Goal: Information Seeking & Learning: Learn about a topic

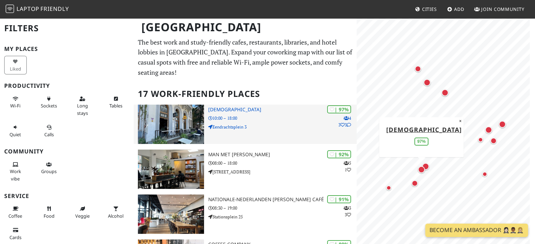
scroll to position [53, 0]
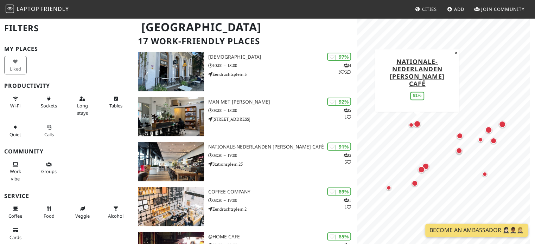
click at [419, 126] on div "Map marker" at bounding box center [417, 124] width 7 height 7
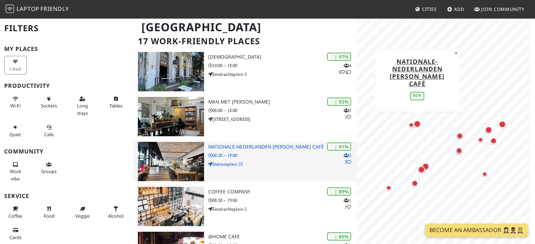
click at [239, 146] on h3 "Nationale-Nederlanden Douwe Egberts Café" at bounding box center [282, 147] width 149 height 6
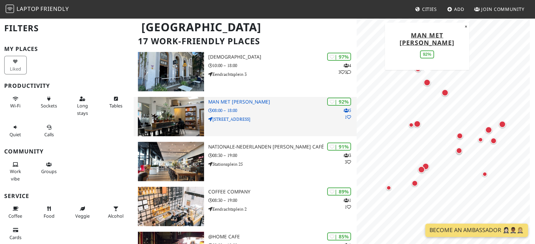
scroll to position [0, 0]
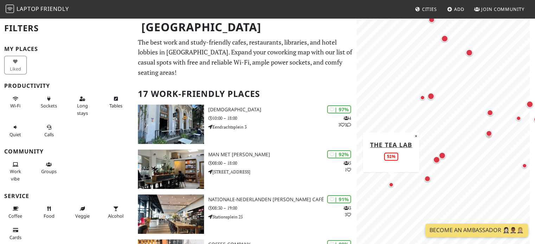
click at [391, 185] on div "Map marker" at bounding box center [391, 185] width 5 height 5
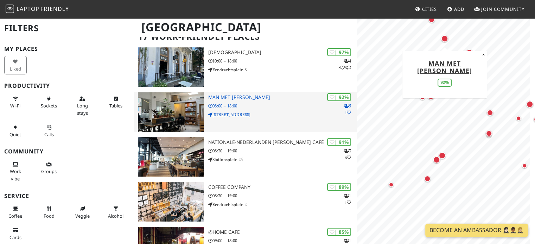
scroll to position [51, 0]
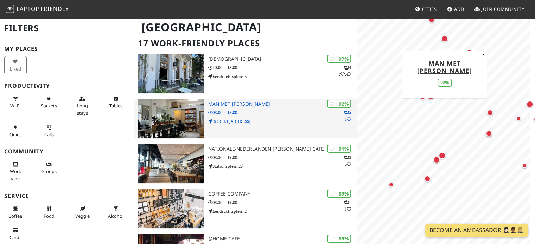
click at [272, 110] on p "08:00 – 18:00" at bounding box center [282, 112] width 149 height 7
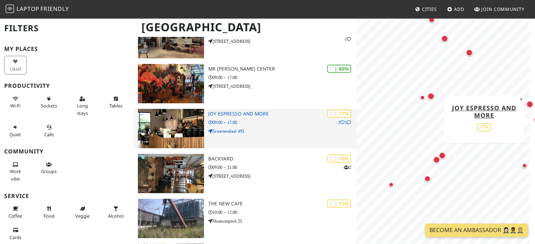
scroll to position [358, 0]
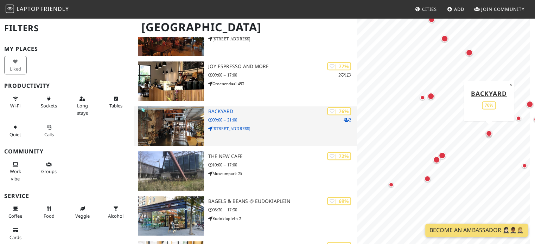
click at [269, 118] on p "09:00 – 21:00" at bounding box center [282, 120] width 149 height 7
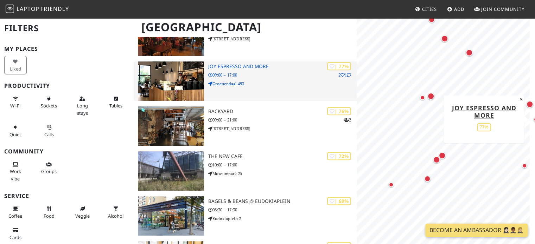
click at [264, 78] on p "09:00 – 17:00" at bounding box center [282, 75] width 149 height 7
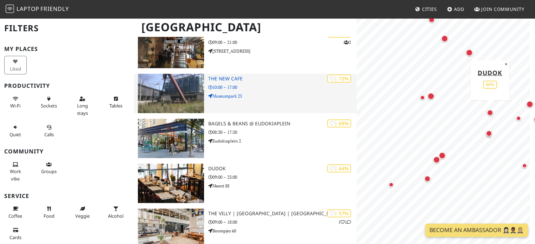
scroll to position [512, 0]
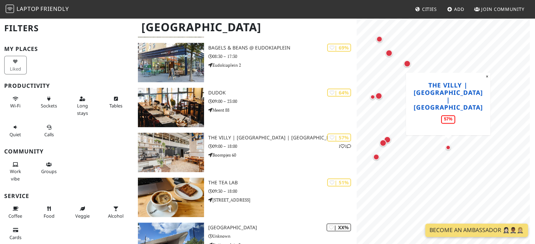
click at [430, 95] on div "© OpenStreetMap contributors | MapLibre The Villy | Rotterdam | Terraced Tower …" at bounding box center [446, 140] width 178 height 244
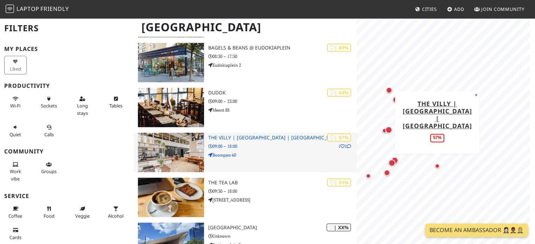
click at [256, 150] on div "| 57% 1 1 The Villy | Rotterdam | Terraced Tower 09:00 – 18:00 Boompjes 60" at bounding box center [282, 152] width 149 height 39
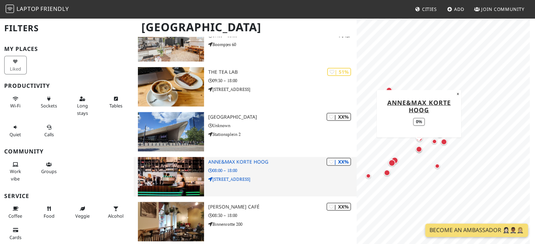
scroll to position [670, 0]
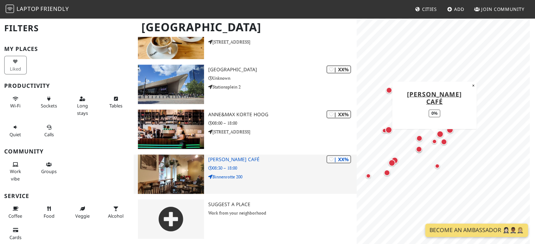
click at [271, 167] on p "08:30 – 18:00" at bounding box center [282, 168] width 149 height 7
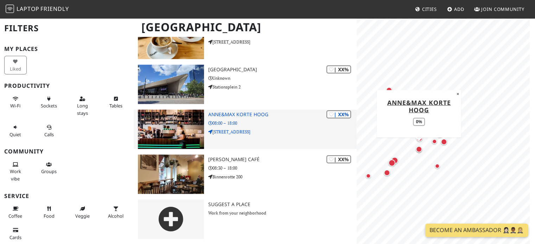
click at [270, 132] on p "Korte Hoogstraat 20" at bounding box center [282, 132] width 149 height 7
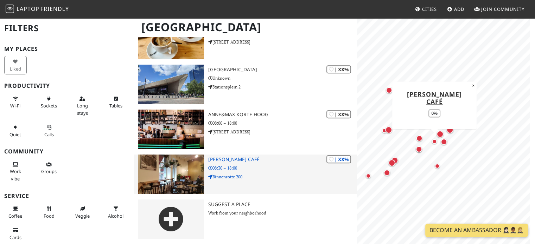
click at [263, 163] on div "| XX% Douwe Egberts Café 08:30 – 18:00 Binnenrotte 200" at bounding box center [282, 174] width 149 height 39
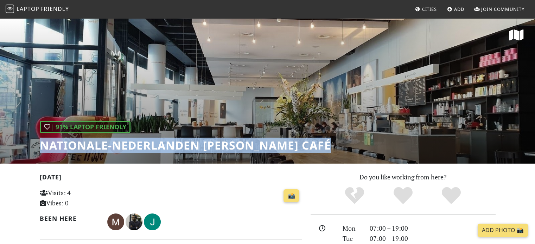
drag, startPoint x: 354, startPoint y: 145, endPoint x: 44, endPoint y: 158, distance: 311.2
click at [44, 158] on div "| 91% Laptop Friendly Nationale-Nederlanden Douwe Egberts Café" at bounding box center [267, 91] width 535 height 146
copy h1 "Nationale-Nederlanden Douwe Egberts Café"
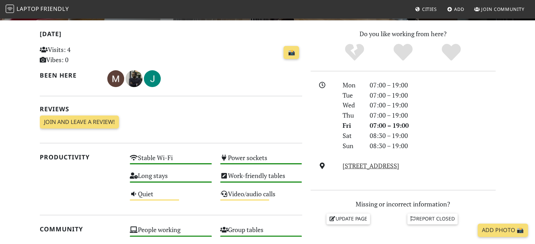
scroll to position [165, 0]
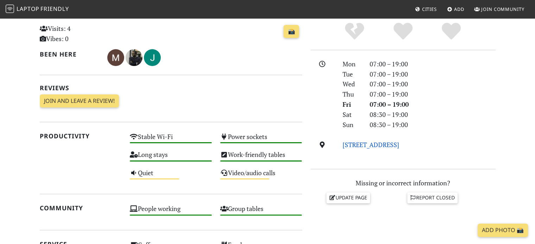
drag, startPoint x: 467, startPoint y: 143, endPoint x: 343, endPoint y: 142, distance: 123.4
click at [343, 142] on div "Stationsplein 25, 3013 AJ, Rotterdam" at bounding box center [418, 145] width 161 height 10
copy link "Stationsplein 25, 3013 AJ, Rotterdam"
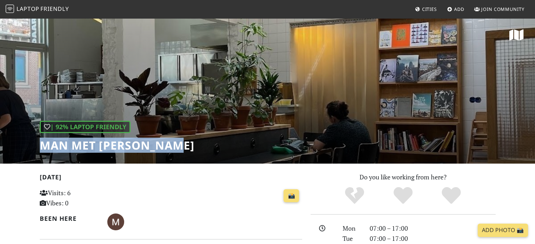
drag, startPoint x: 171, startPoint y: 149, endPoint x: 43, endPoint y: 152, distance: 128.4
click at [43, 152] on div "| 92% Laptop Friendly Man met bril koffie" at bounding box center [267, 91] width 535 height 146
copy h1 "Man met [PERSON_NAME]"
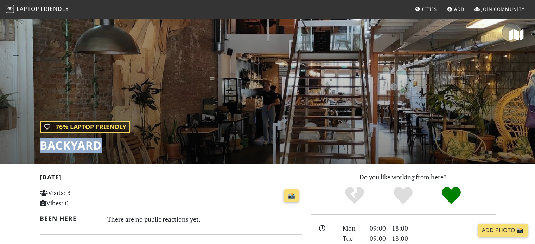
drag, startPoint x: 112, startPoint y: 147, endPoint x: 40, endPoint y: 149, distance: 72.1
click at [40, 149] on h1 "BACKYARD" at bounding box center [85, 145] width 91 height 13
copy h1 "BACKYARD"
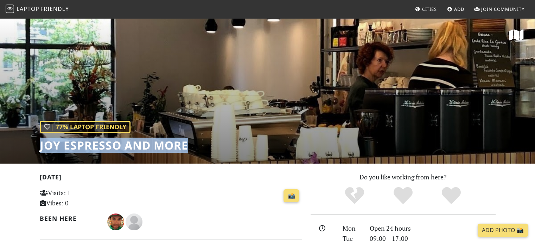
drag, startPoint x: 37, startPoint y: 147, endPoint x: 190, endPoint y: 141, distance: 153.4
click at [190, 141] on div "| 77% Laptop Friendly Joy Espresso and More" at bounding box center [267, 91] width 535 height 146
copy h1 "Joy Espresso and More"
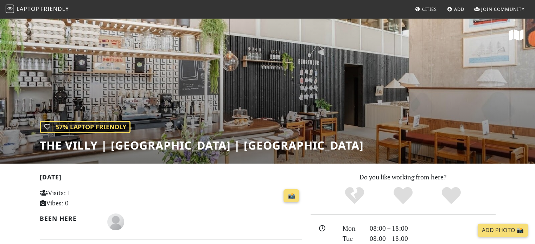
scroll to position [187, 0]
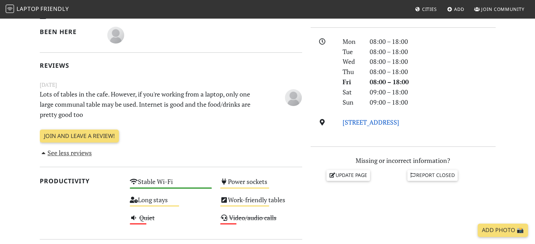
drag, startPoint x: 466, startPoint y: 124, endPoint x: 342, endPoint y: 122, distance: 123.5
click at [342, 122] on div "Boompjes 60, 3011 XC, Rotterdam" at bounding box center [418, 122] width 161 height 10
copy link "Boompjes 60, 3011 XC, Rotterdam"
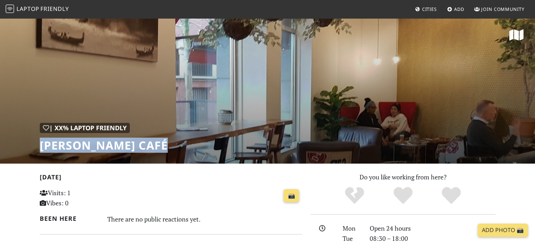
drag, startPoint x: 180, startPoint y: 148, endPoint x: 40, endPoint y: 149, distance: 139.6
click at [40, 149] on div "| XX% Laptop Friendly [PERSON_NAME] Café" at bounding box center [267, 91] width 535 height 146
copy h1 "[PERSON_NAME] Café"
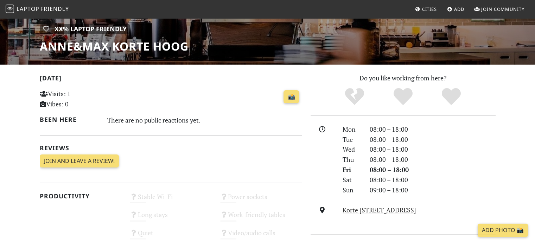
scroll to position [98, 0]
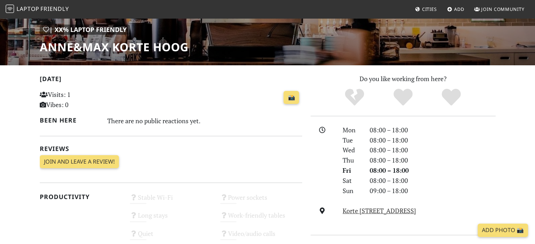
drag, startPoint x: 468, startPoint y: 208, endPoint x: 345, endPoint y: 205, distance: 123.5
click at [345, 205] on div "Mon 08:00 – 18:00 Tue 08:00 – 18:00 Wed 08:00 – 18:00 Thu 08:00 – 18:00 Fri 08:…" at bounding box center [403, 175] width 185 height 101
copy div "Korte [STREET_ADDRESS]"
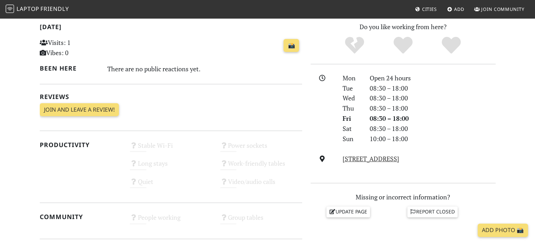
scroll to position [181, 0]
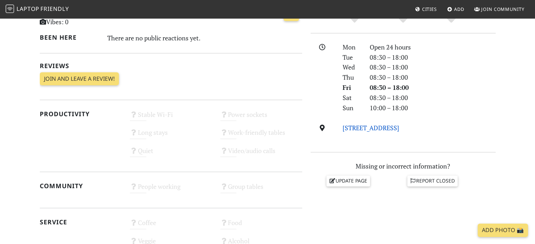
drag, startPoint x: 469, startPoint y: 130, endPoint x: 343, endPoint y: 129, distance: 126.2
click at [343, 129] on div "Binnenrotte 200, 3011 HC, Rotterdam" at bounding box center [418, 128] width 161 height 10
copy link "Binnenrotte 200, 3011 HC, Rotterdam"
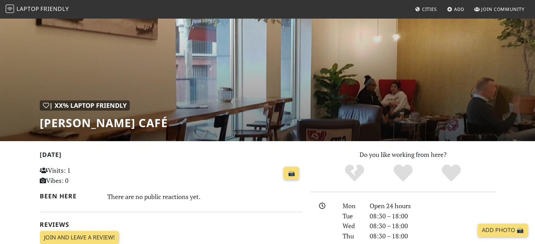
scroll to position [0, 0]
